Goal: Transaction & Acquisition: Download file/media

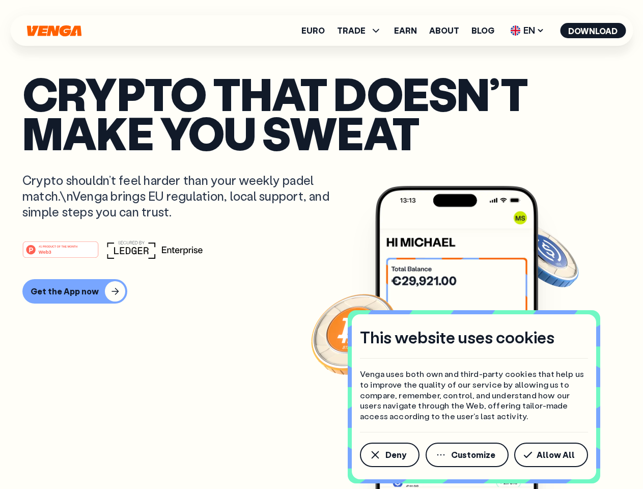
click at [321, 245] on div "#1 PRODUCT OF THE MONTH Web3" at bounding box center [321, 249] width 599 height 18
click at [389, 455] on span "Deny" at bounding box center [396, 455] width 21 height 8
click at [468, 455] on img at bounding box center [456, 356] width 163 height 341
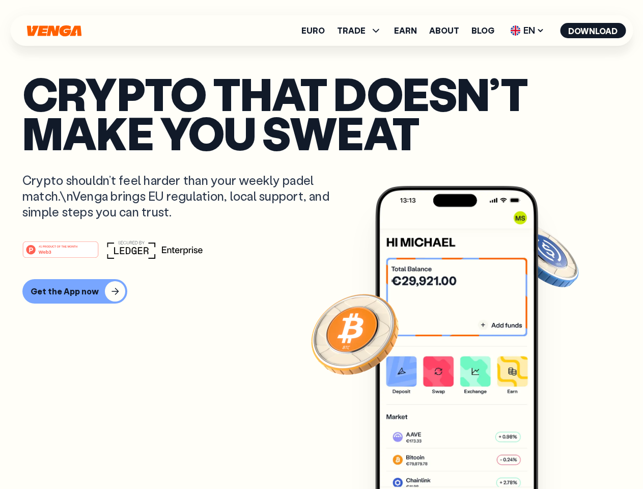
click at [553, 455] on article "Crypto that doesn’t make you sweat Crypto shouldn’t feel harder than your weekl…" at bounding box center [321, 265] width 599 height 382
click at [363, 31] on span "TRADE" at bounding box center [351, 30] width 29 height 8
click at [528, 31] on span "EN" at bounding box center [527, 30] width 41 height 16
click at [593, 31] on button "Download" at bounding box center [593, 30] width 66 height 15
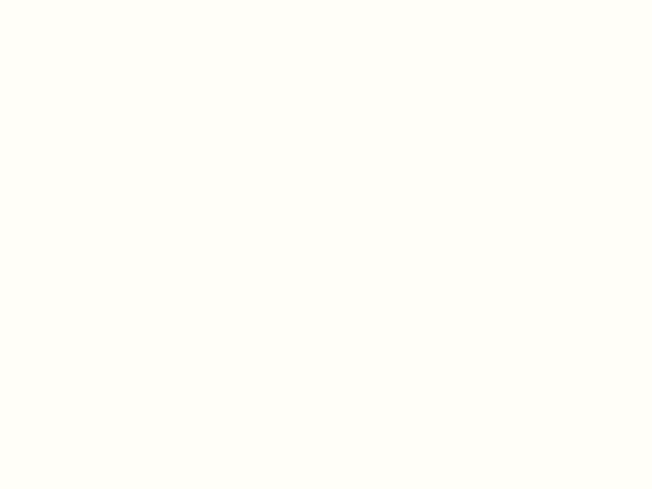
click at [73, 0] on html "This website uses cookies Venga uses both own and third-party cookies that help…" at bounding box center [326, 0] width 652 height 0
click at [62, 0] on html "This website uses cookies Venga uses both own and third-party cookies that help…" at bounding box center [326, 0] width 652 height 0
